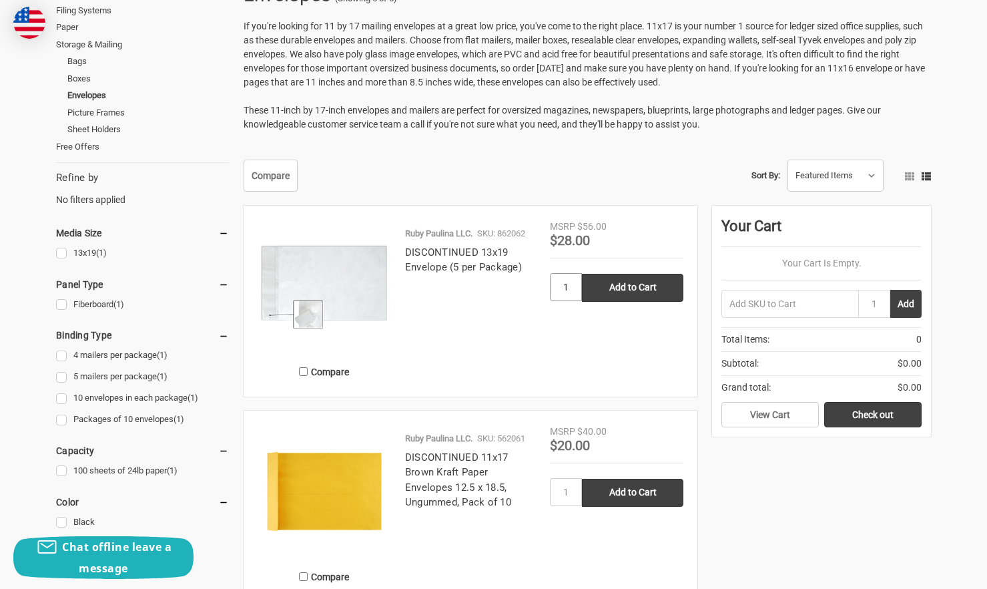
click at [573, 289] on input "1" at bounding box center [566, 287] width 32 height 28
type input "58"
click at [628, 304] on div "58 Add to Cart" at bounding box center [616, 290] width 133 height 35
click at [637, 278] on input "Add to Cart" at bounding box center [632, 288] width 101 height 28
type input "Add to Cart"
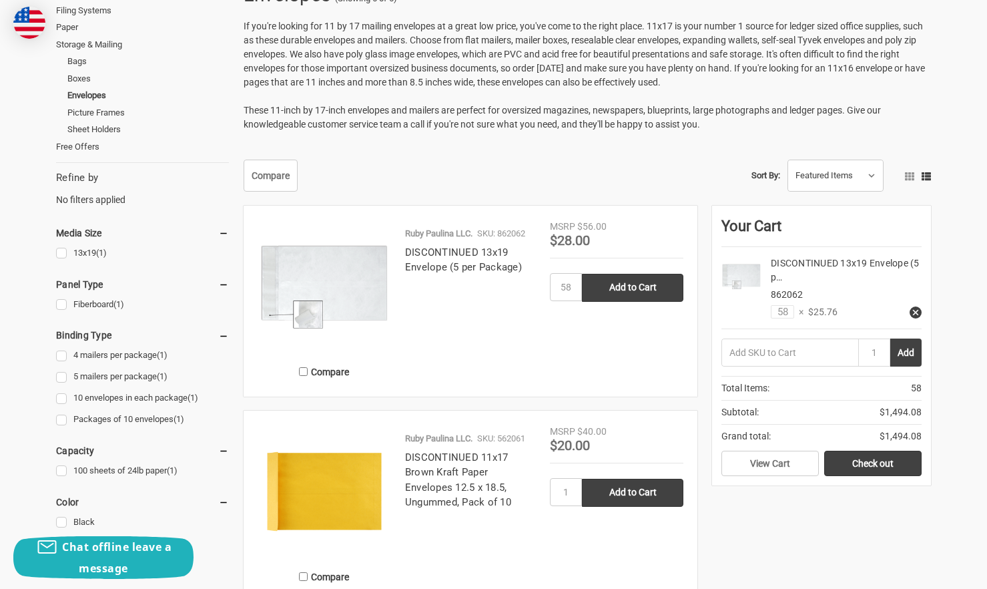
click at [550, 312] on div "MSRP $56.00 Was Price Now $28.00 Item added 58 Add to Cart" at bounding box center [616, 301] width 133 height 163
click at [573, 286] on input "1" at bounding box center [566, 287] width 32 height 28
type input "2"
click at [569, 290] on input "2" at bounding box center [566, 287] width 32 height 28
type input "12"
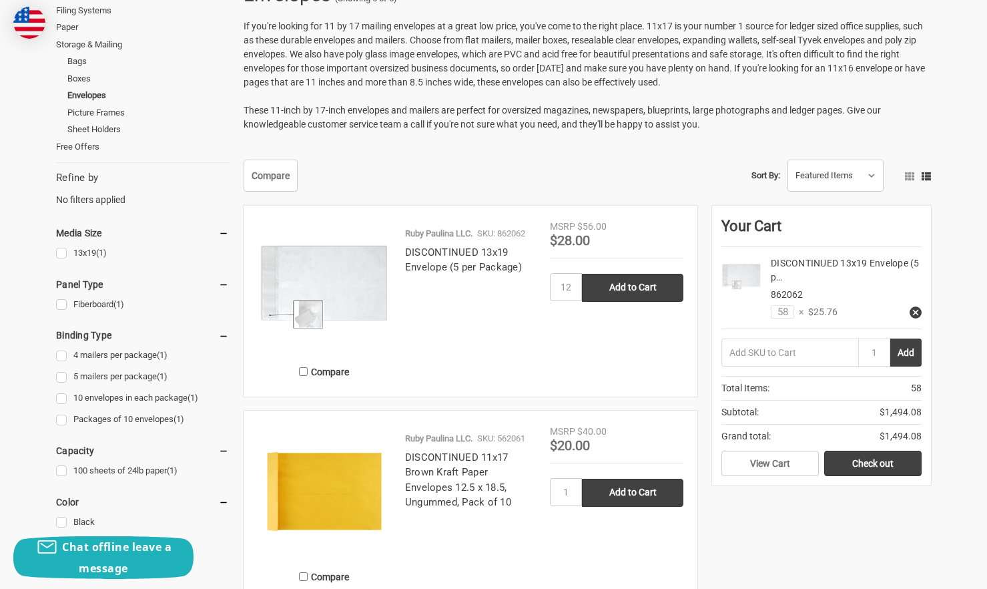
click at [587, 328] on div "MSRP $56.00 Was Price Now $28.00 Item added 12 Add to Cart" at bounding box center [616, 301] width 133 height 163
click at [917, 312] on icon at bounding box center [915, 312] width 9 height 9
click at [639, 285] on input "Add to Cart" at bounding box center [632, 288] width 101 height 28
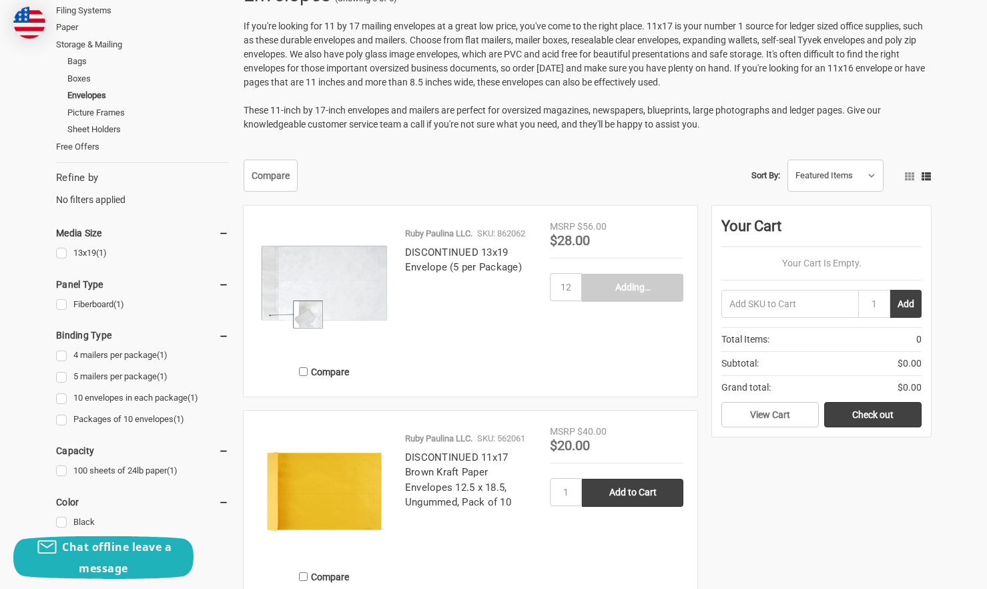
type input "Add to Cart"
